Goal: Task Accomplishment & Management: Manage account settings

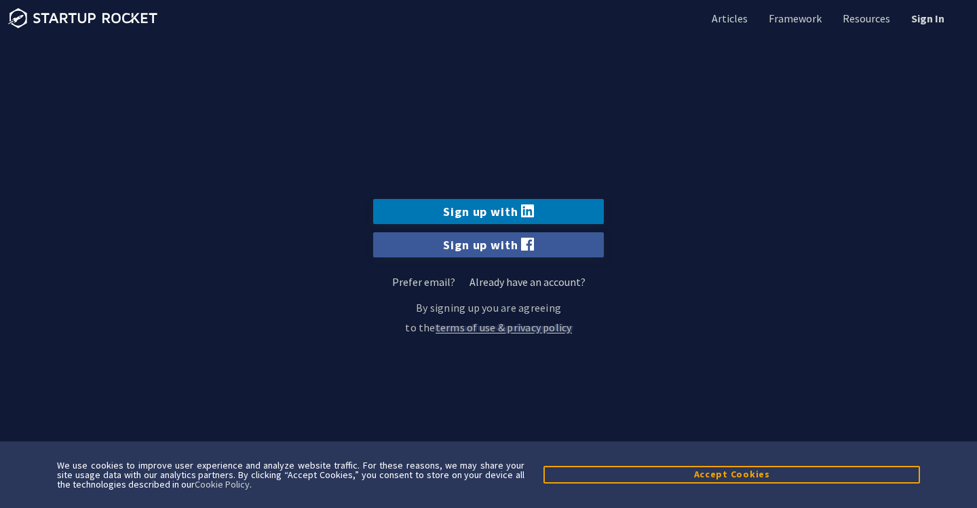
click at [937, 29] on ul "Articles Framework Resources Sign In" at bounding box center [823, 18] width 276 height 37
click at [932, 22] on link "Sign In" at bounding box center [927, 18] width 36 height 15
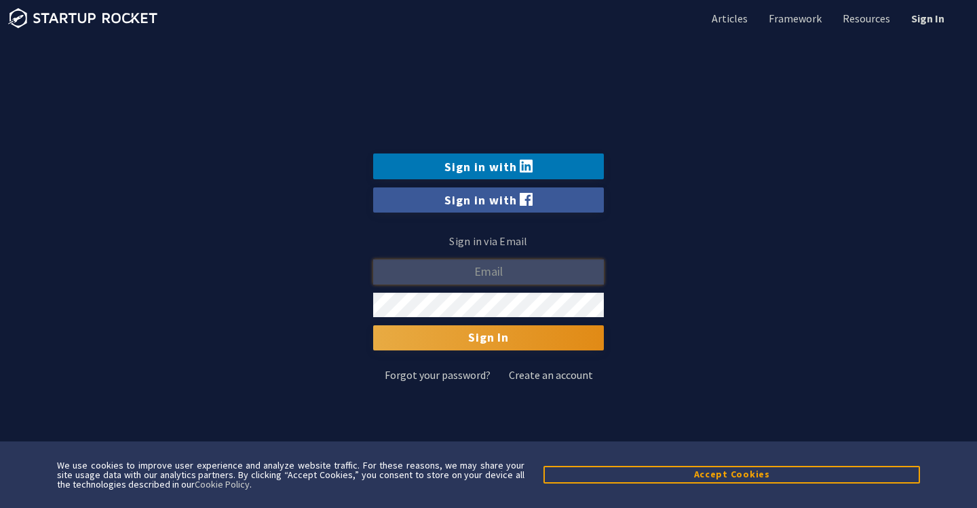
type input "michael@defoe.co"
click at [507, 340] on input "Sign In" at bounding box center [488, 337] width 231 height 24
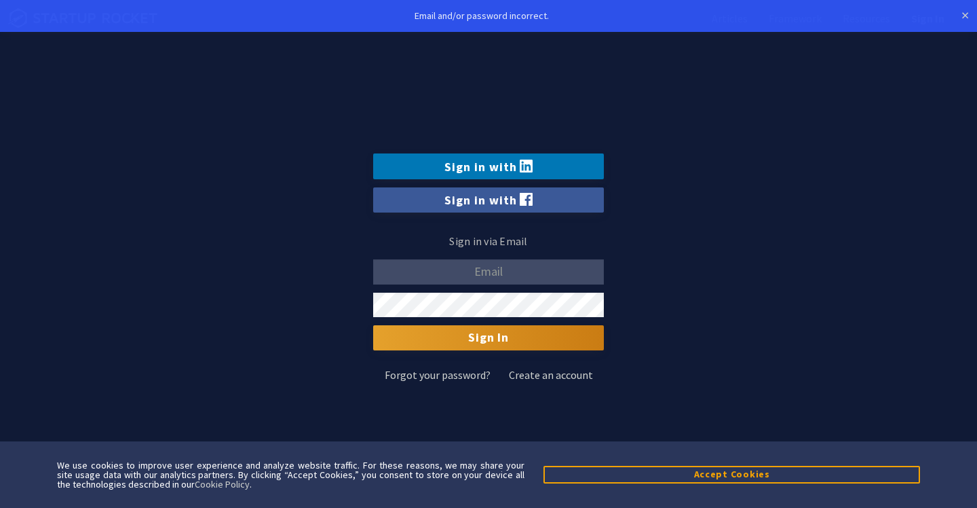
type input "michael@defoe.co"
click at [489, 272] on input "michael@defoe.co" at bounding box center [488, 271] width 231 height 25
click at [329, 316] on section "Sign in with LinkedIn Sign in with Facebook Sign in via Email michael@defoe.co …" at bounding box center [488, 254] width 977 height 508
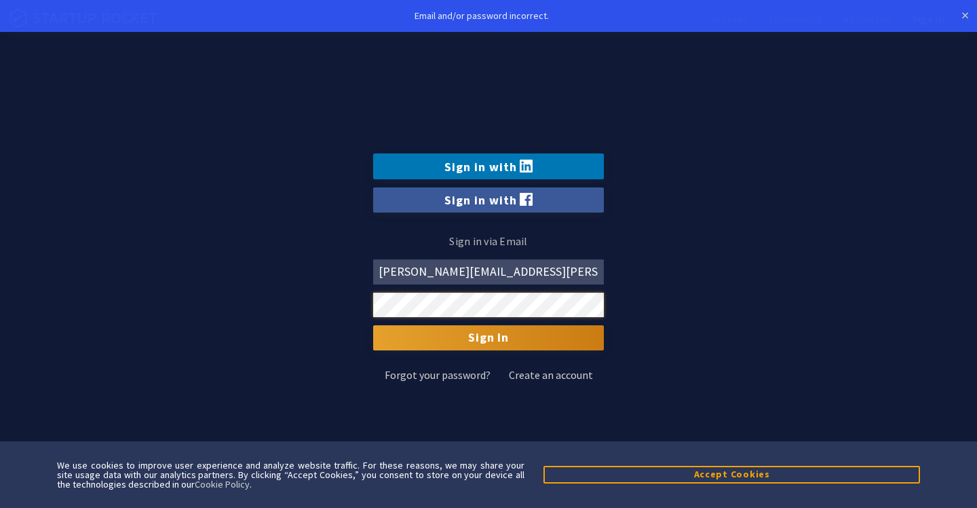
click at [373, 325] on input "Sign In" at bounding box center [488, 337] width 231 height 24
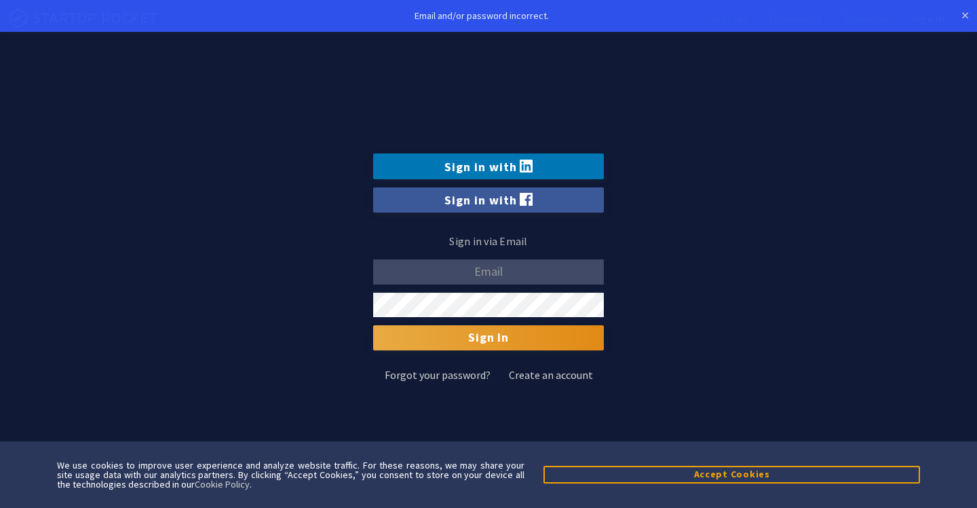
type input "michael@defoe.co"
click at [501, 326] on input "Sign In" at bounding box center [488, 337] width 231 height 24
type input "[PERSON_NAME][EMAIL_ADDRESS][PERSON_NAME][DOMAIN_NAME]"
click at [500, 343] on input "Sign In" at bounding box center [488, 337] width 231 height 24
